Goal: Task Accomplishment & Management: Complete application form

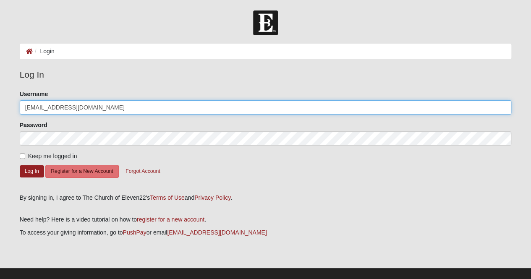
click at [101, 111] on input "[EMAIL_ADDRESS][DOMAIN_NAME]" at bounding box center [266, 107] width 492 height 14
type input "[EMAIL_ADDRESS][DOMAIN_NAME]"
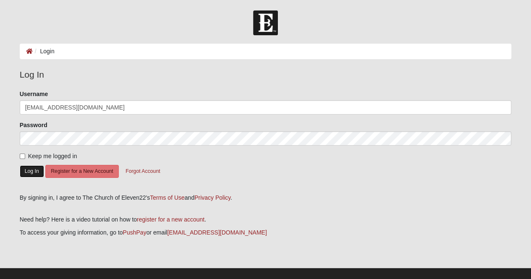
click at [33, 172] on button "Log In" at bounding box center [32, 171] width 24 height 12
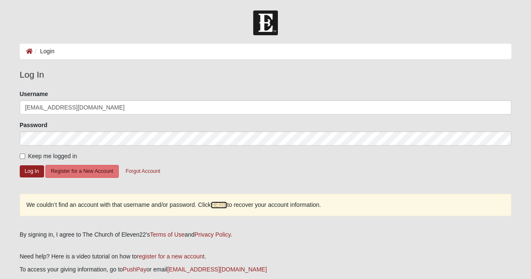
click at [216, 205] on link "HERE" at bounding box center [219, 204] width 16 height 7
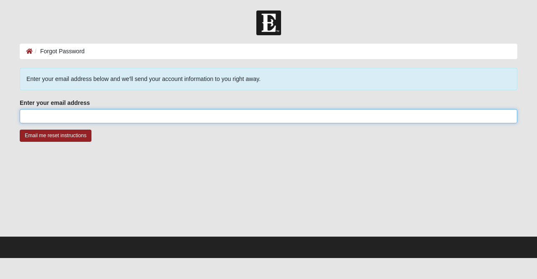
click at [148, 115] on input "Enter your email address" at bounding box center [268, 116] width 497 height 14
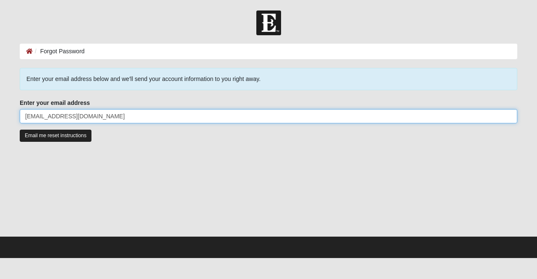
type input "[EMAIL_ADDRESS][DOMAIN_NAME]"
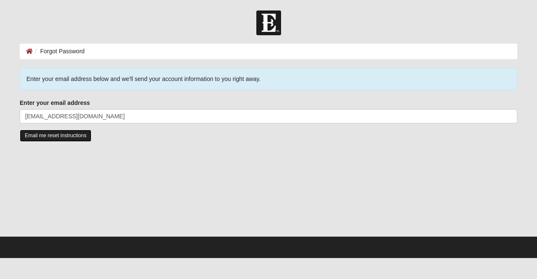
click at [67, 139] on input "Email me reset instructions" at bounding box center [56, 136] width 72 height 12
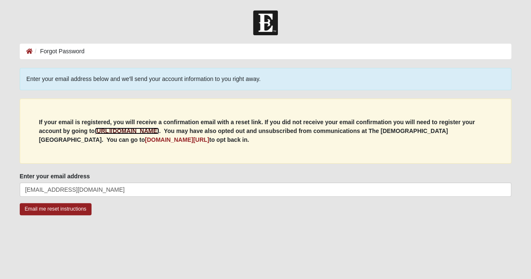
click at [147, 133] on b "https://my.coe22.com/register" at bounding box center [127, 130] width 64 height 7
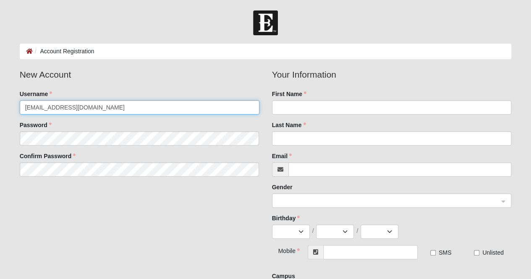
click at [129, 111] on input "[EMAIL_ADDRESS][DOMAIN_NAME]" at bounding box center [139, 107] width 239 height 14
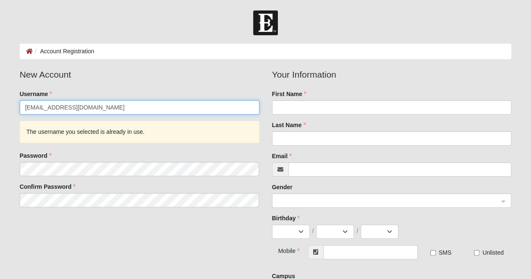
click at [129, 111] on input "[EMAIL_ADDRESS][DOMAIN_NAME]" at bounding box center [139, 107] width 239 height 14
type input "[EMAIL_ADDRESS][DOMAIN_NAME]"
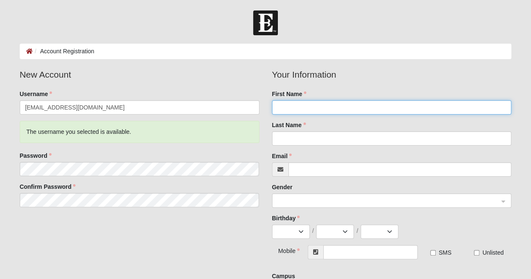
click at [325, 113] on input "First Name" at bounding box center [391, 107] width 239 height 14
type input "[PERSON_NAME]"
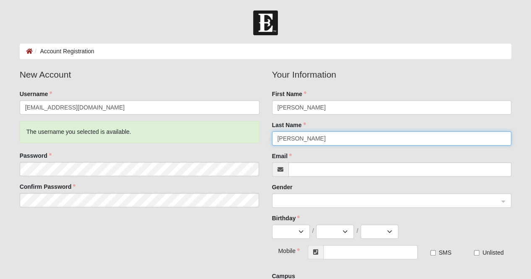
type input "[PERSON_NAME]"
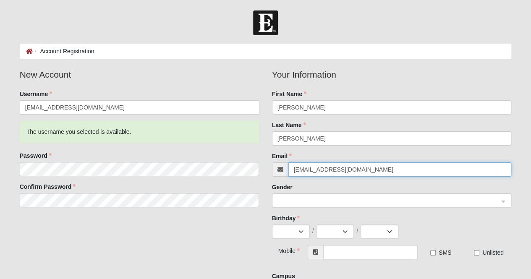
type input "[EMAIL_ADDRESS][DOMAIN_NAME]"
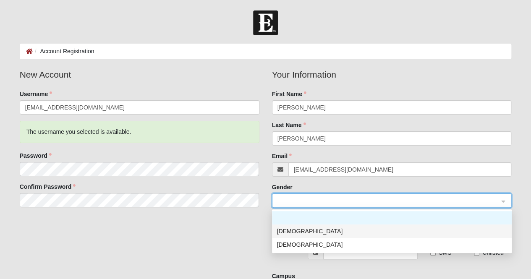
click at [304, 233] on div "[DEMOGRAPHIC_DATA]" at bounding box center [391, 230] width 229 height 9
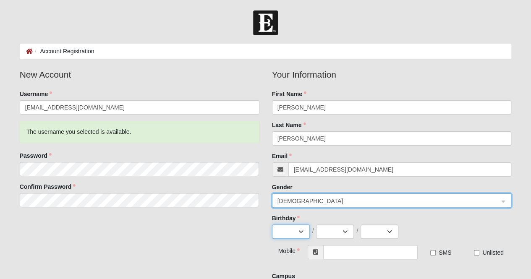
click at [293, 232] on select "Jan Feb Mar Apr May Jun Jul Aug Sep Oct Nov Dec" at bounding box center [291, 231] width 38 height 14
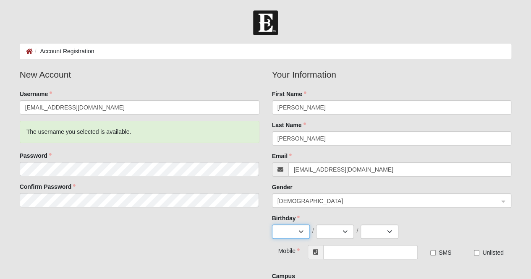
select select "2"
click at [272, 224] on select "Jan Feb Mar Apr May Jun Jul Aug Sep Oct Nov Dec" at bounding box center [291, 231] width 38 height 14
click at [344, 232] on select "1 2 3 4 5 6 7 8 9 10 11 12 13 14 15 16 17 18 19 20 21 22 23 24 25 26 27 28 29" at bounding box center [335, 231] width 38 height 14
select select "14"
click at [316, 224] on select "1 2 3 4 5 6 7 8 9 10 11 12 13 14 15 16 17 18 19 20 21 22 23 24 25 26 27 28 29" at bounding box center [335, 231] width 38 height 14
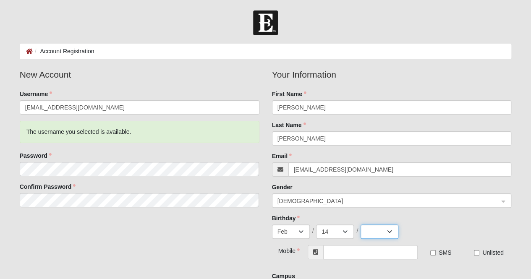
click at [379, 234] on select "2025 2024 2023 2022 2021 2020 2019 2018 2017 2016 2015 2014 2013 2012 2011 2010…" at bounding box center [379, 231] width 38 height 14
click at [360, 224] on select "2025 2024 2023 2022 2021 2020 2019 2018 2017 2016 2015 2014 2013 2012 2011 2010…" at bounding box center [379, 231] width 38 height 14
select select "1970"
click at [349, 250] on input "text" at bounding box center [370, 252] width 94 height 14
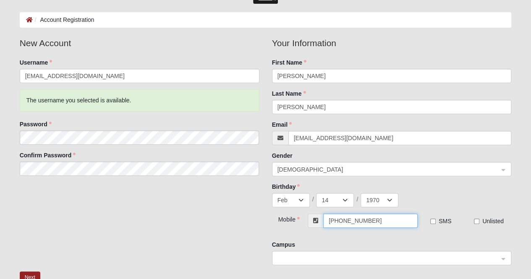
scroll to position [46, 0]
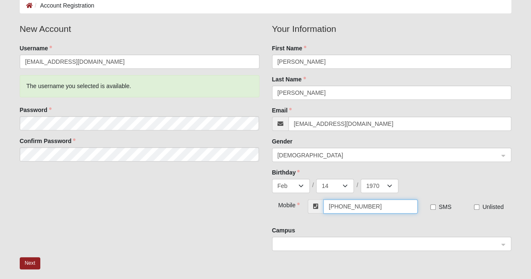
click at [387, 241] on span at bounding box center [387, 243] width 221 height 9
type input "[PHONE_NUMBER]"
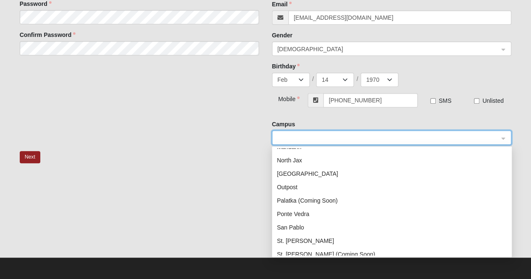
scroll to position [79, 0]
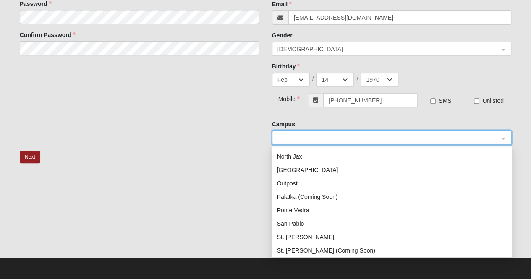
click at [333, 200] on div "Palatka (Coming Soon)" at bounding box center [391, 196] width 229 height 9
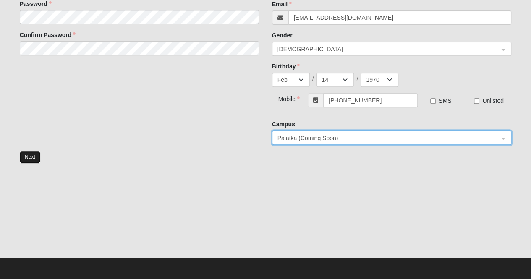
click at [23, 158] on button "Next" at bounding box center [30, 157] width 21 height 12
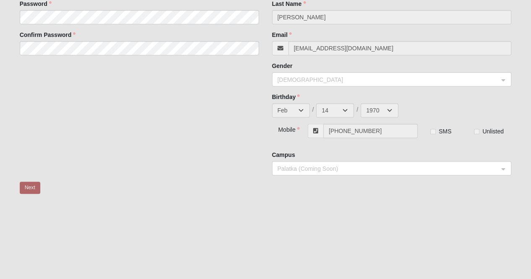
scroll to position [6, 0]
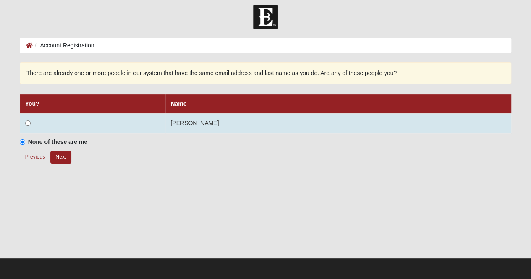
click at [130, 119] on td at bounding box center [93, 123] width 146 height 20
click at [27, 122] on input "radio" at bounding box center [27, 122] width 5 height 5
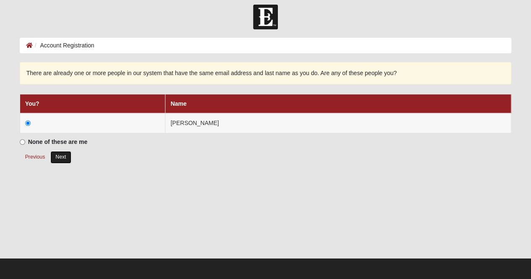
click at [57, 160] on button "Next" at bounding box center [60, 157] width 21 height 12
radio input "true"
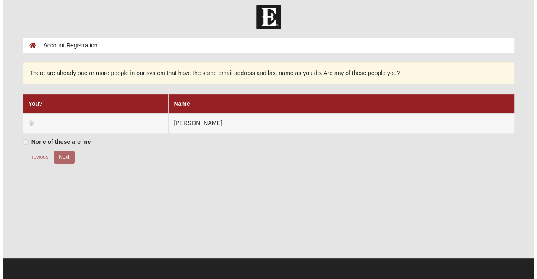
scroll to position [0, 0]
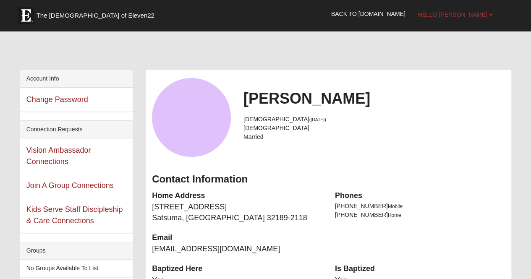
click at [480, 19] on link "Hello David" at bounding box center [454, 14] width 87 height 21
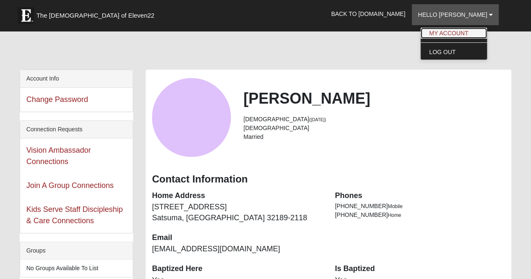
click at [480, 31] on link "My Account" at bounding box center [453, 33] width 66 height 11
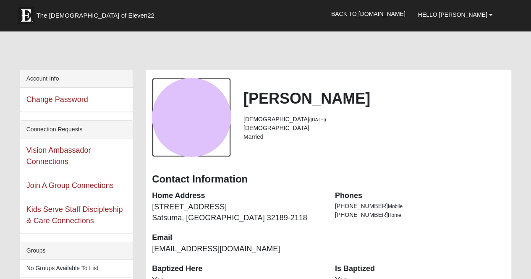
click at [194, 121] on div "View Fullsize Photo" at bounding box center [191, 117] width 79 height 79
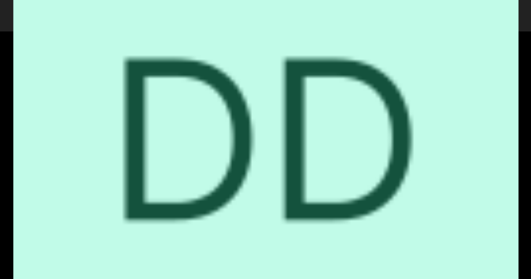
click at [248, 140] on div "View Fullsize Photo" at bounding box center [265, 140] width 504 height 504
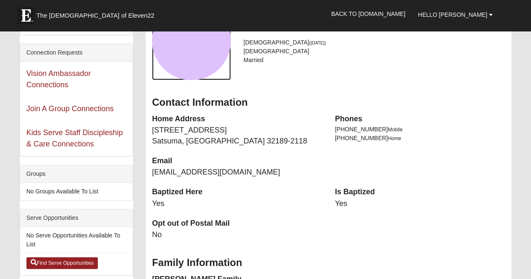
scroll to position [198, 0]
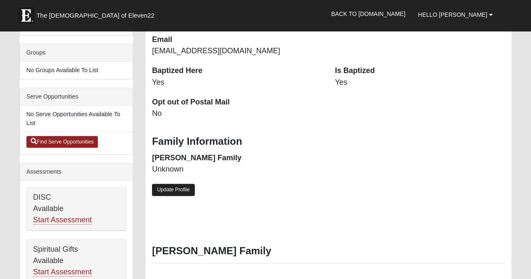
click at [173, 187] on link "Update Profile" at bounding box center [173, 190] width 43 height 12
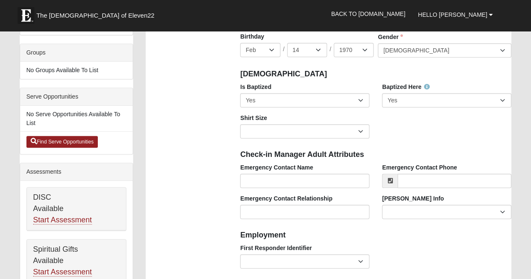
scroll to position [0, 0]
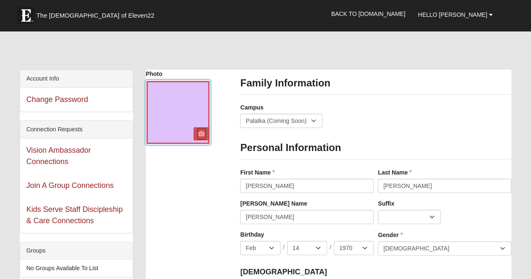
click at [198, 133] on icon at bounding box center [201, 134] width 6 height 6
